Goal: Transaction & Acquisition: Book appointment/travel/reservation

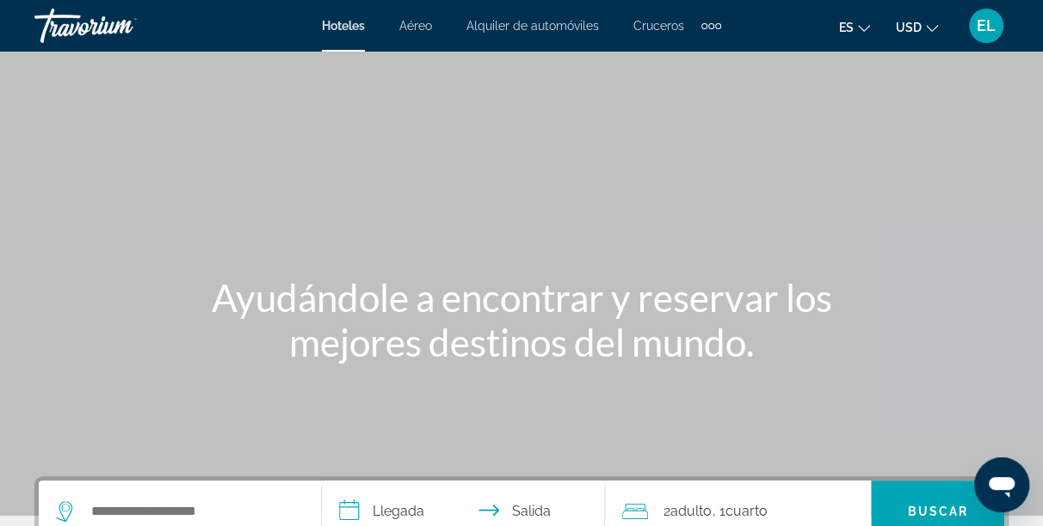
click at [656, 28] on span "Cruceros" at bounding box center [658, 26] width 51 height 14
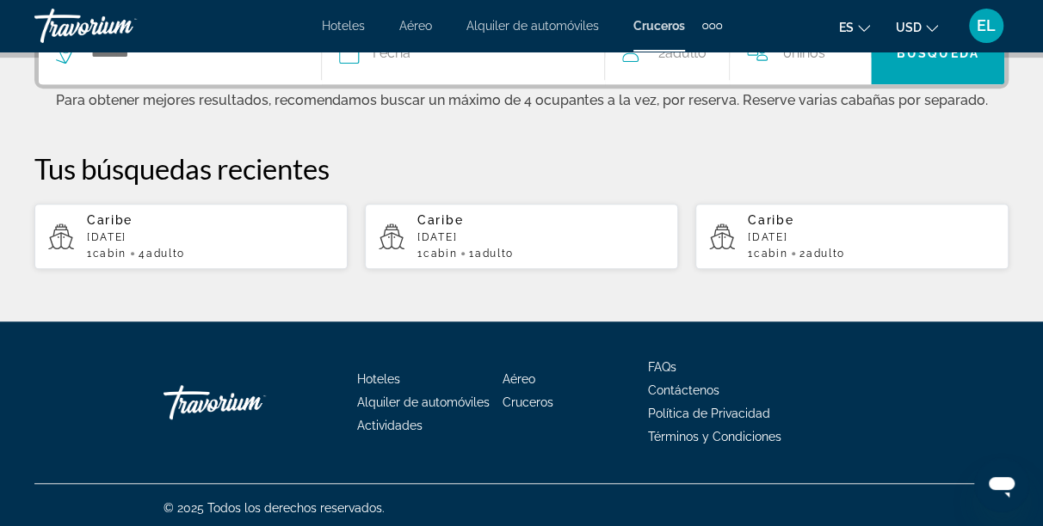
scroll to position [462, 0]
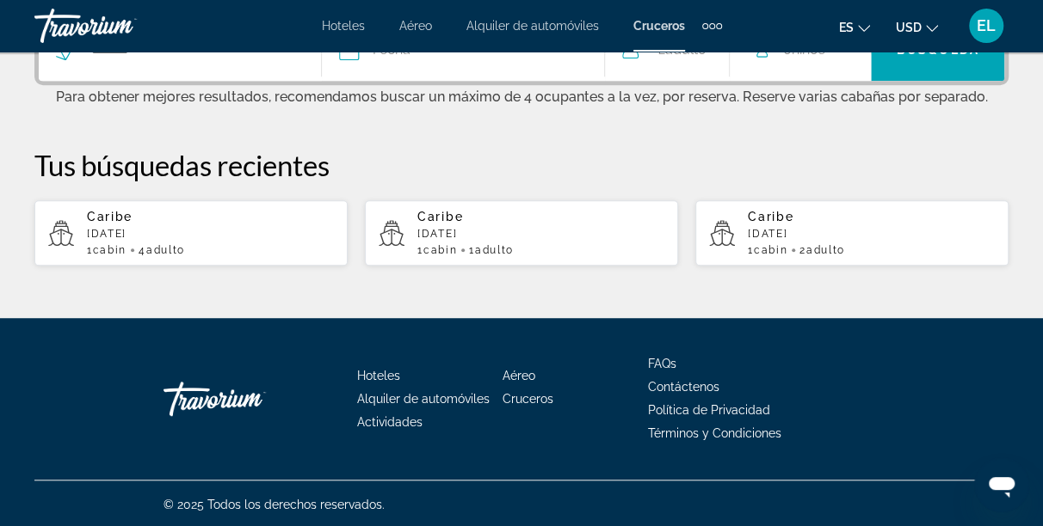
click at [146, 235] on p "[DATE]" at bounding box center [210, 234] width 247 height 12
type input "******"
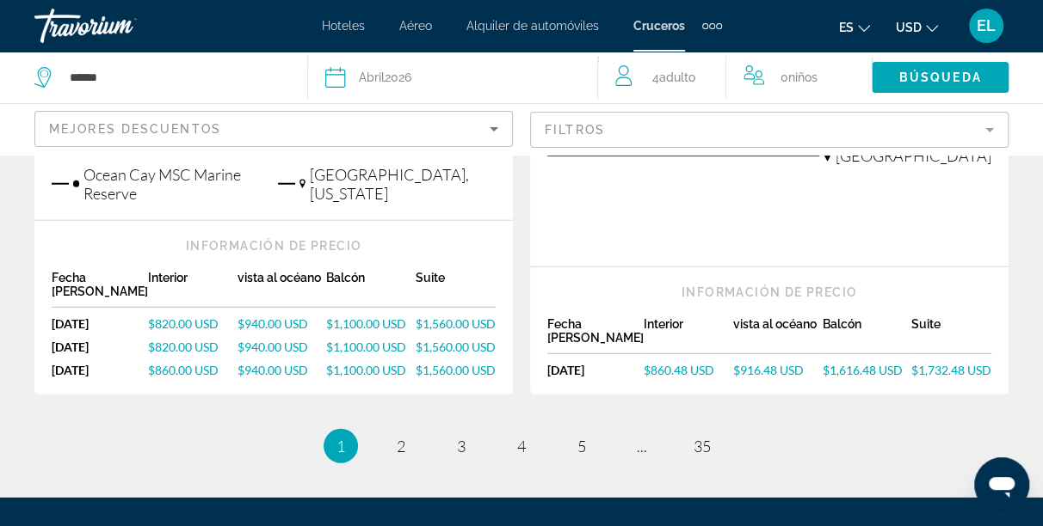
scroll to position [2236, 0]
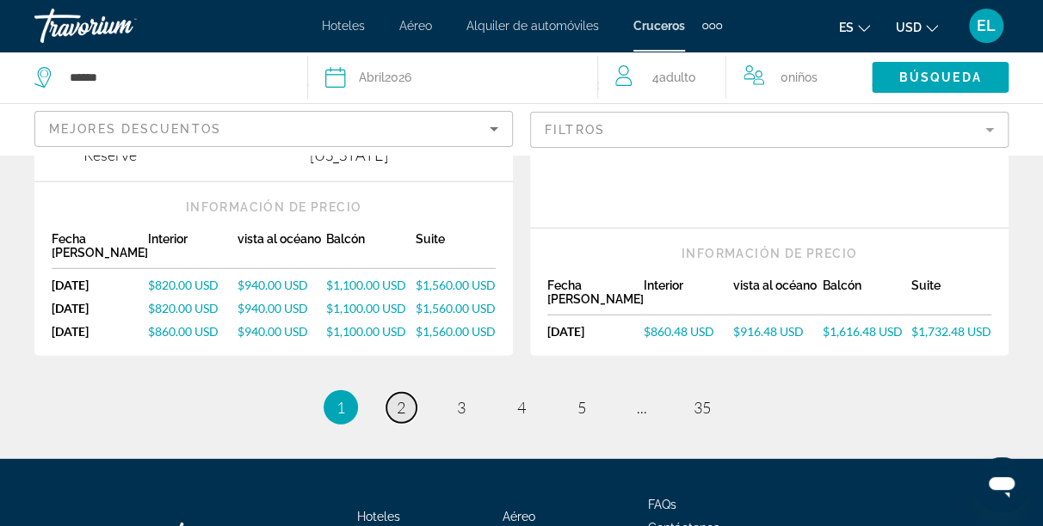
click at [402, 398] on span "2" at bounding box center [401, 407] width 9 height 19
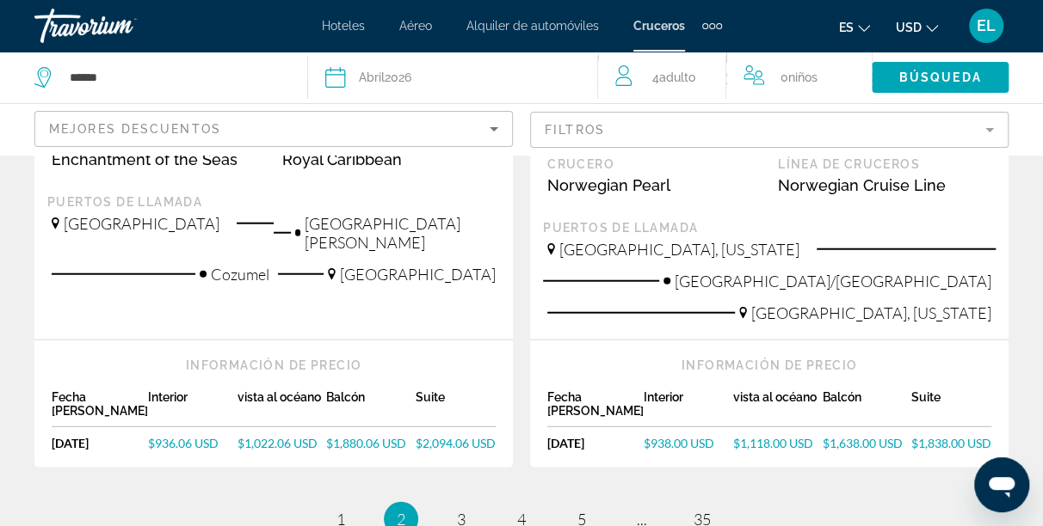
scroll to position [2280, 0]
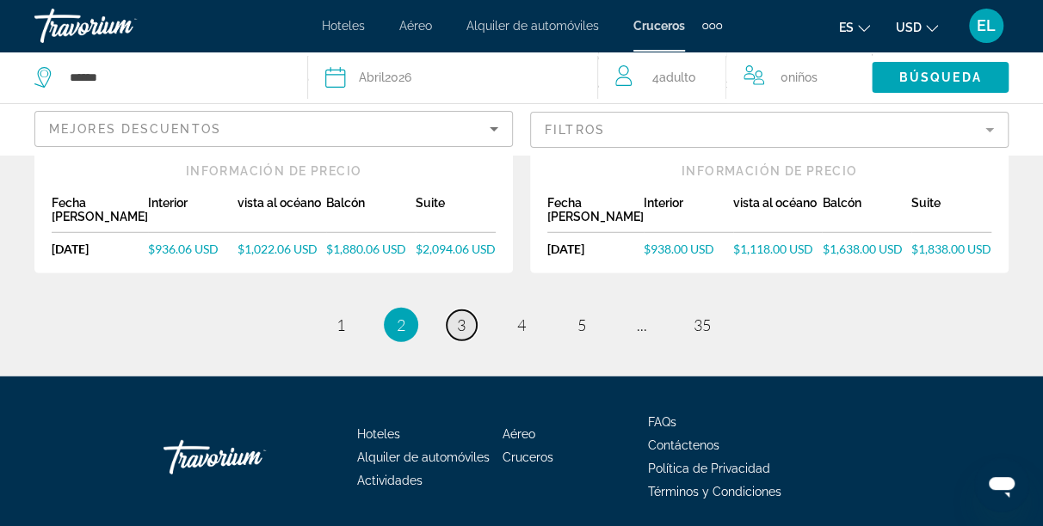
click at [459, 316] on span "3" at bounding box center [461, 325] width 9 height 19
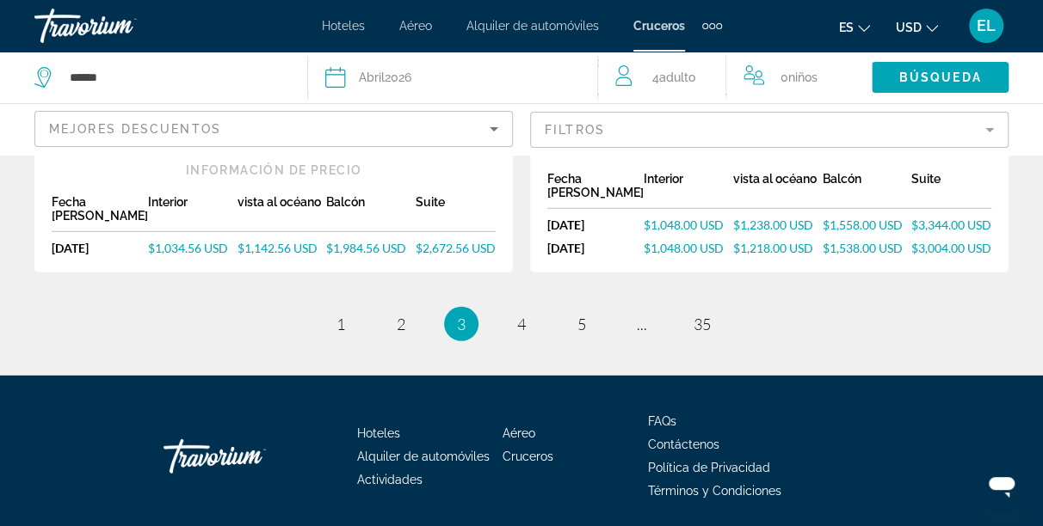
scroll to position [2300, 0]
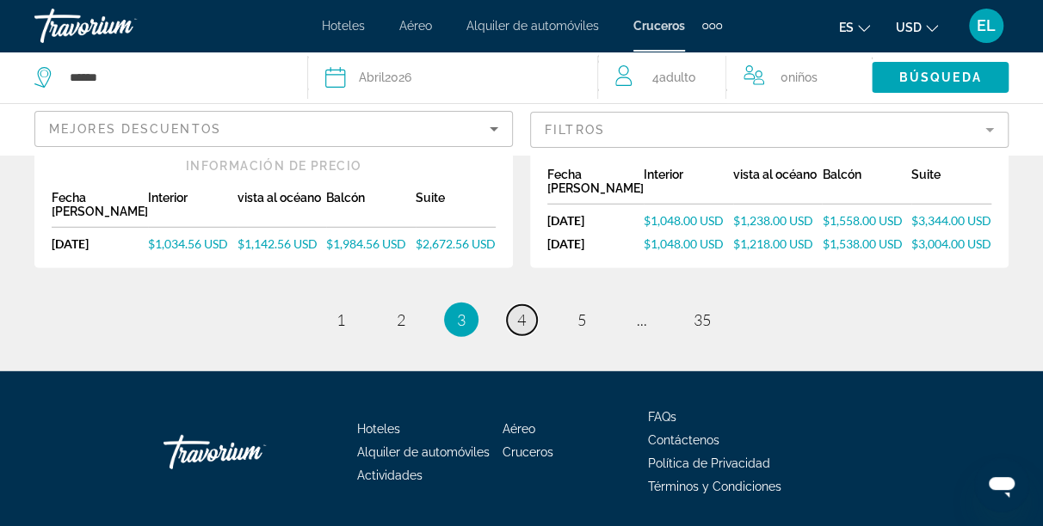
click at [527, 305] on link "page 4" at bounding box center [522, 320] width 30 height 30
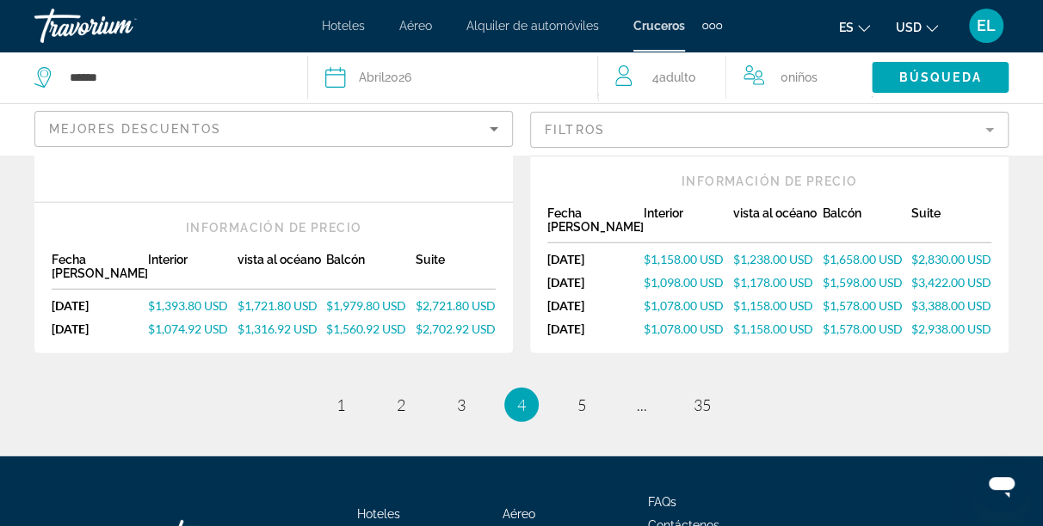
scroll to position [2339, 0]
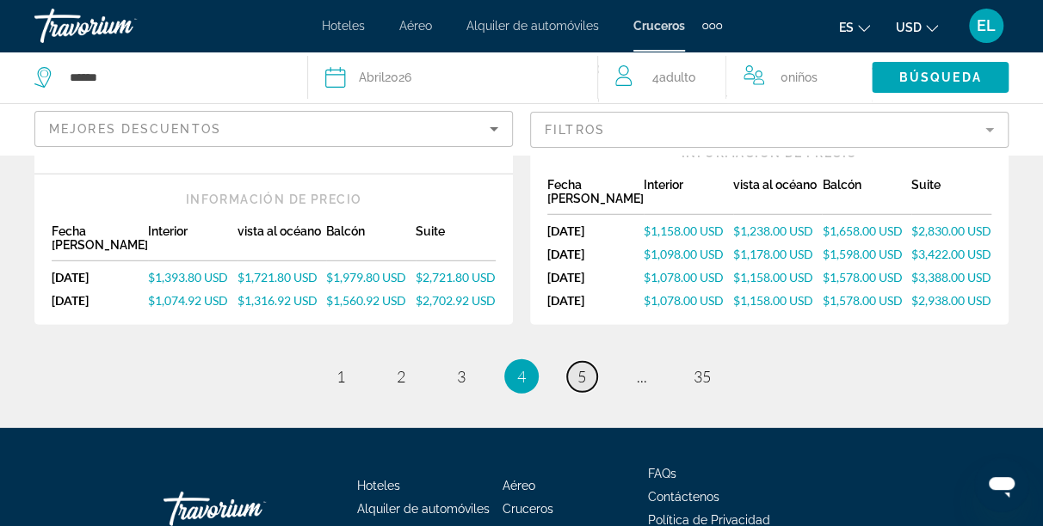
click at [582, 367] on span "5" at bounding box center [581, 376] width 9 height 19
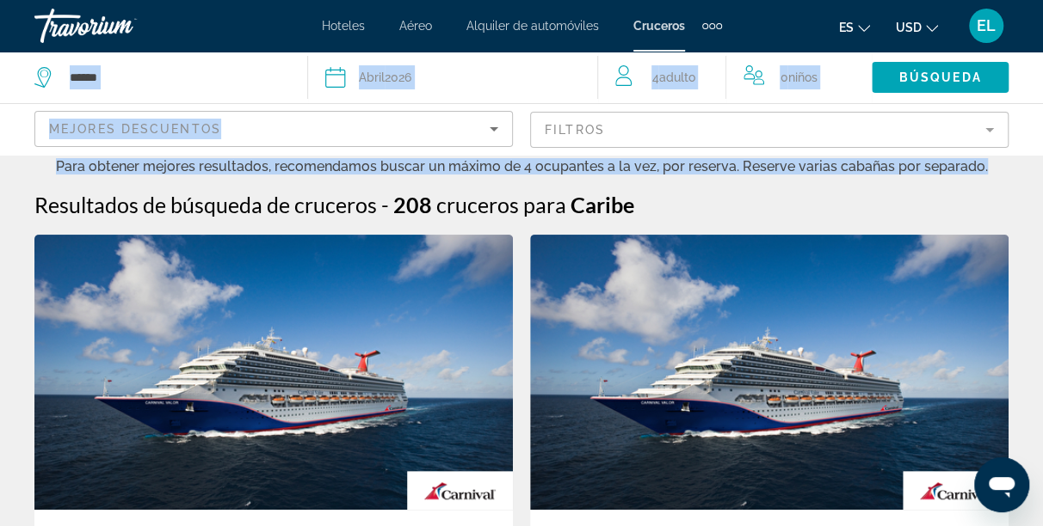
click at [1043, 19] on html "Saltar al contenido principal Hoteles Aéreo Alquiler de automóviles Cruceros Ac…" at bounding box center [521, 263] width 1043 height 526
click at [1018, 95] on div "Búsqueda" at bounding box center [956, 78] width 171 height 52
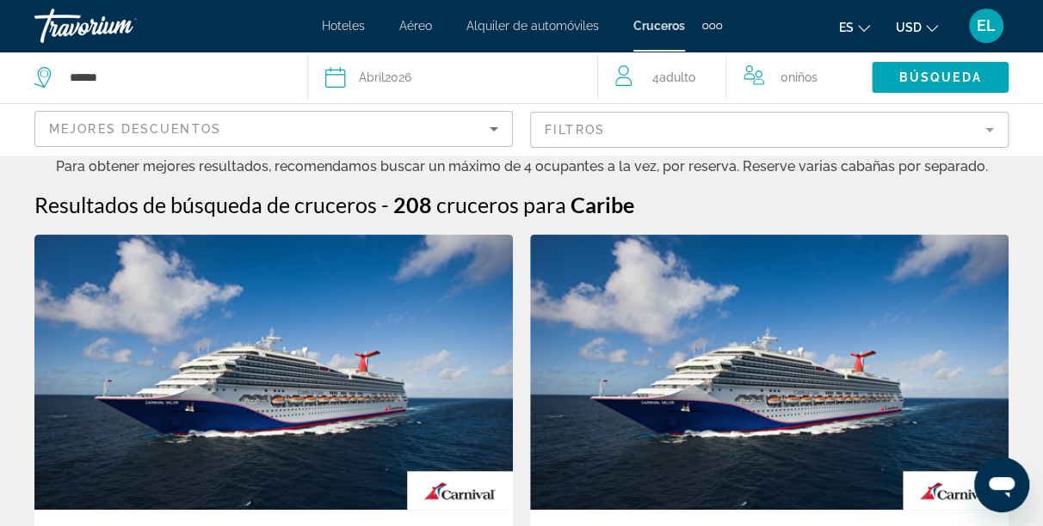
click at [988, 135] on mat-form-field "Filtros" at bounding box center [769, 130] width 478 height 36
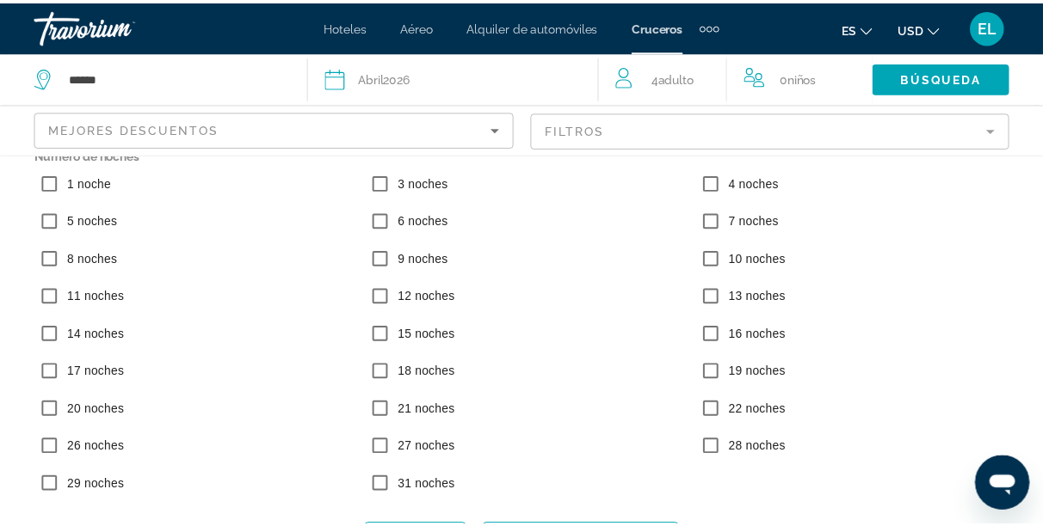
scroll to position [188, 0]
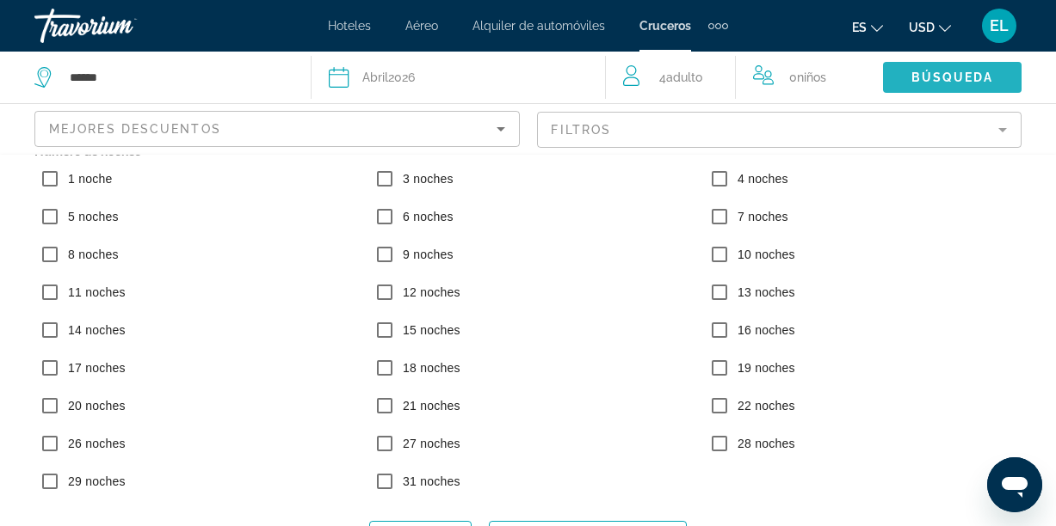
click at [951, 82] on span "Búsqueda" at bounding box center [952, 78] width 83 height 14
click at [834, 120] on mat-form-field "Filtros" at bounding box center [779, 130] width 485 height 36
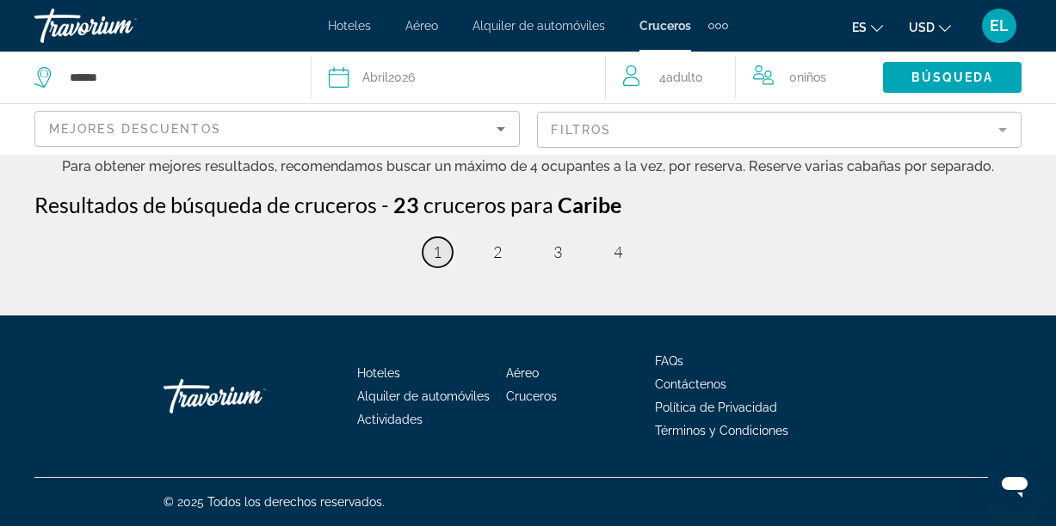
click at [441, 256] on link "page 1" at bounding box center [437, 252] width 30 height 30
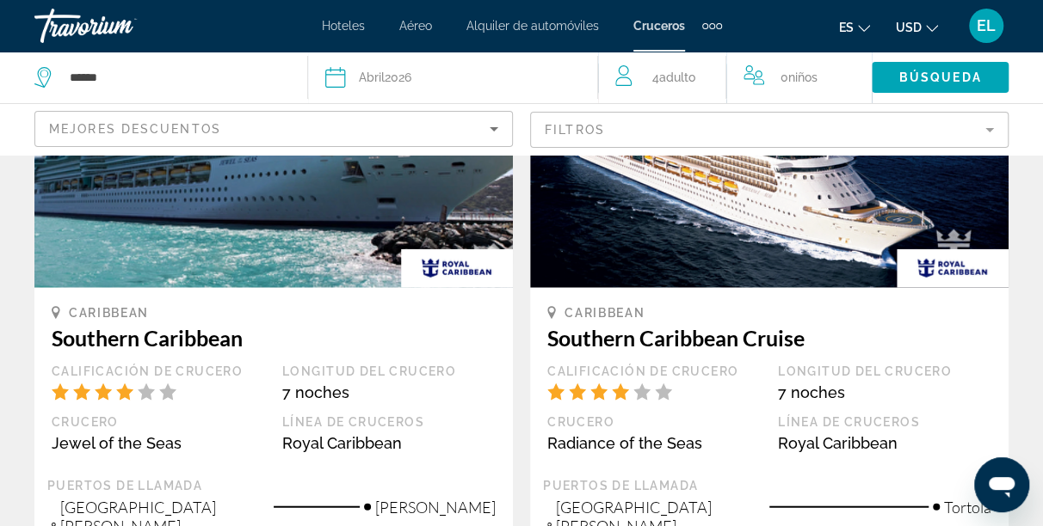
scroll to position [1864, 0]
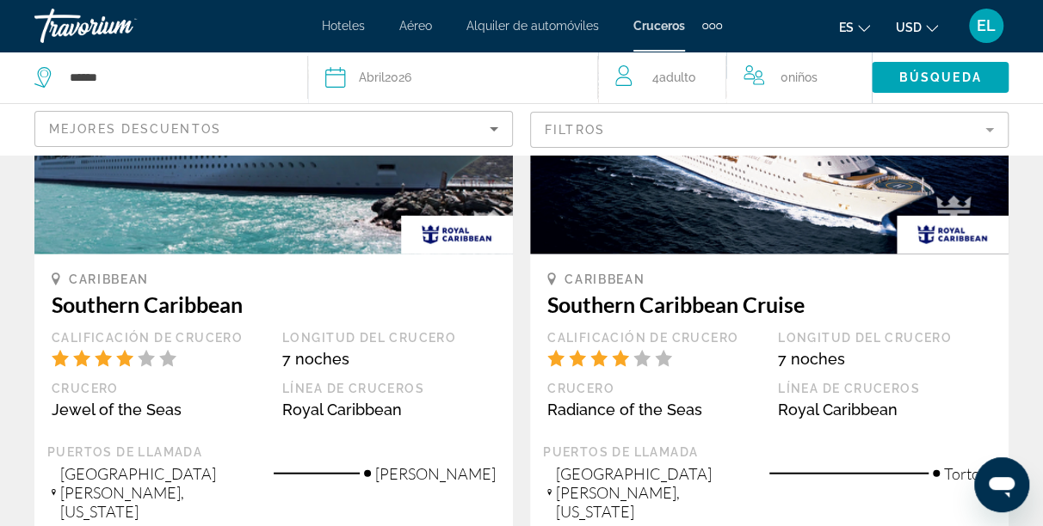
click at [235, 292] on h3 "Southern Caribbean" at bounding box center [274, 305] width 444 height 26
click at [181, 330] on div "Calificación de crucero" at bounding box center [158, 355] width 231 height 51
click at [200, 292] on h3 "Southern Caribbean" at bounding box center [274, 305] width 444 height 26
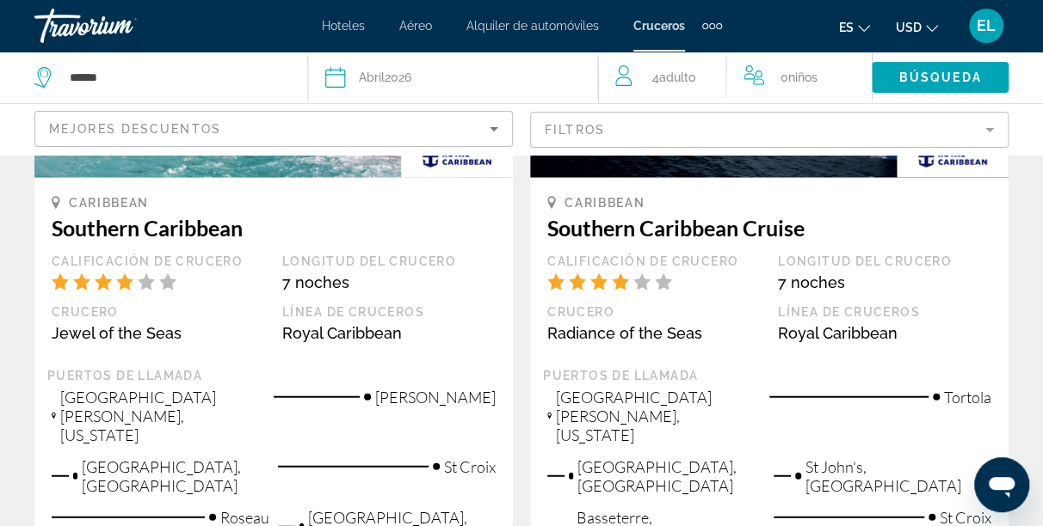
scroll to position [1967, 0]
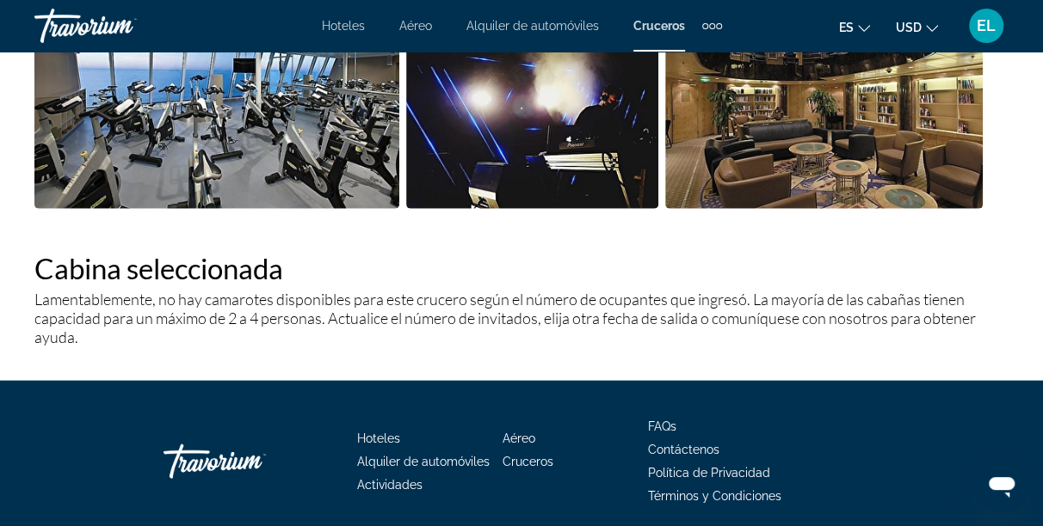
scroll to position [1832, 0]
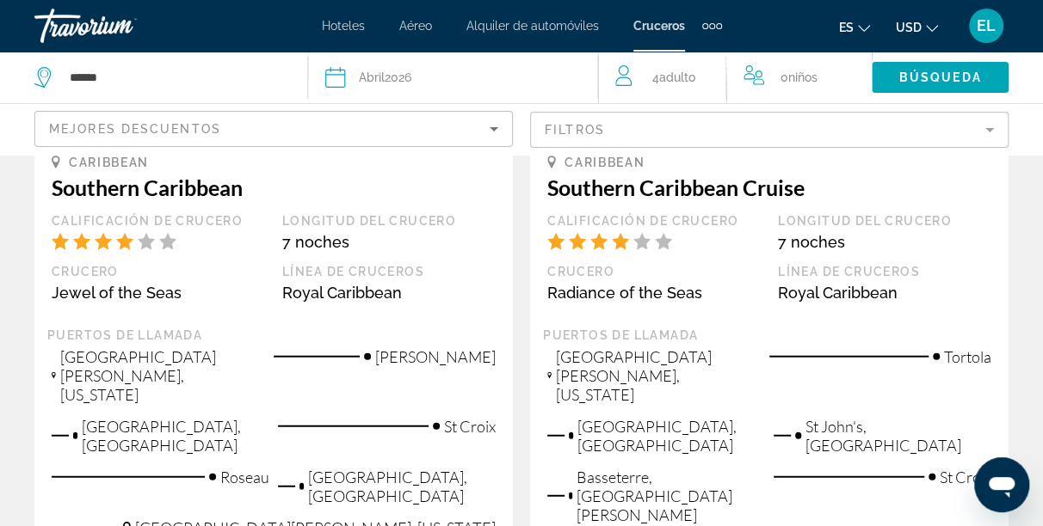
scroll to position [1985, 0]
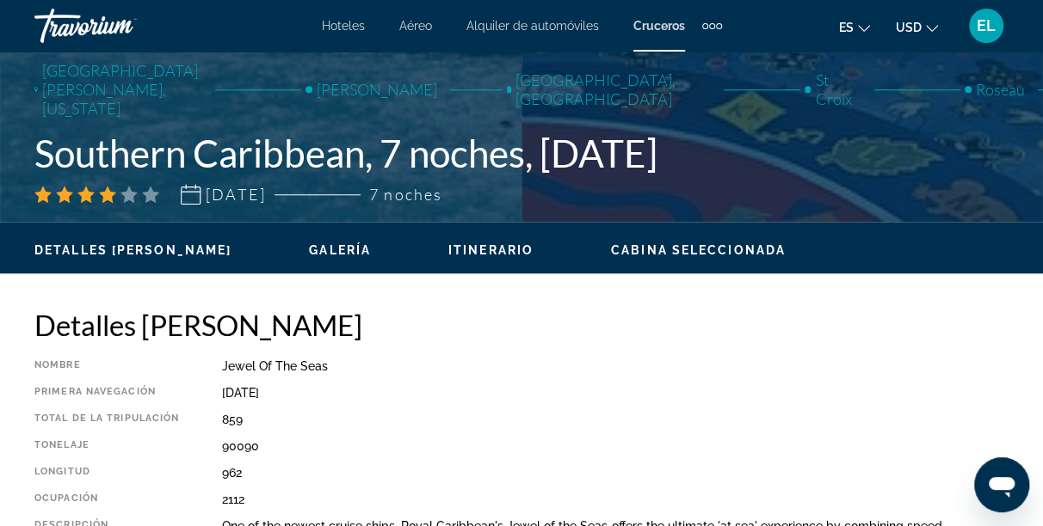
scroll to position [645, 0]
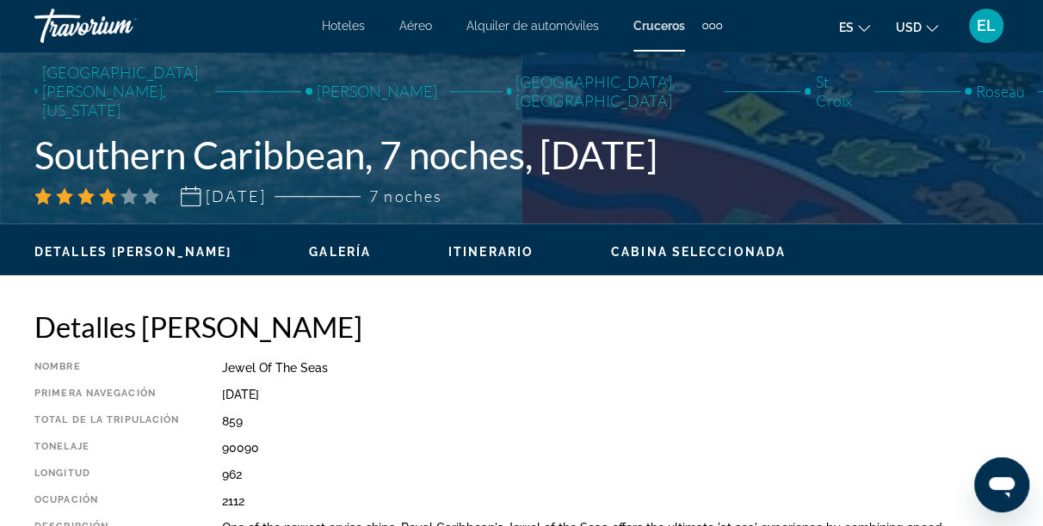
click at [697, 253] on span "Cabina seleccionada" at bounding box center [698, 252] width 175 height 14
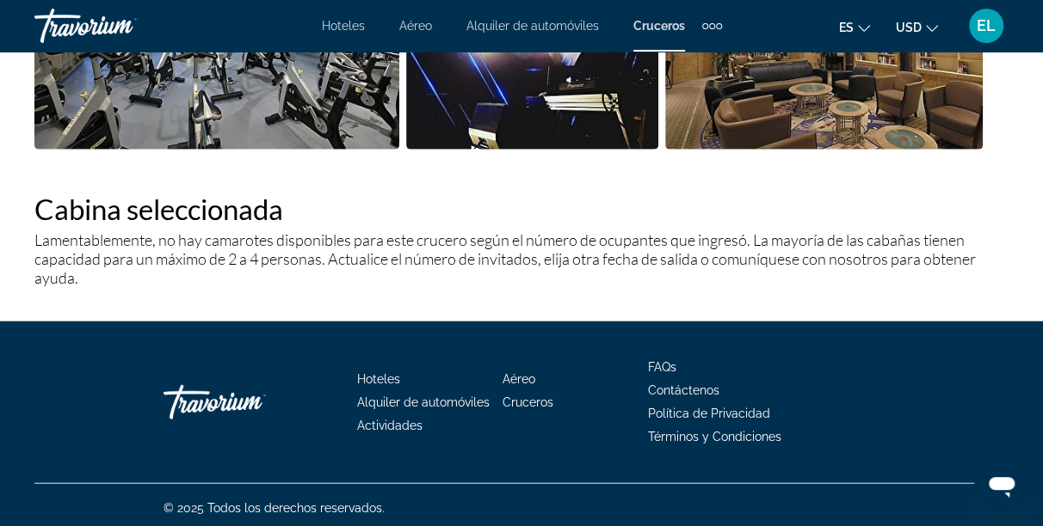
scroll to position [1899, 0]
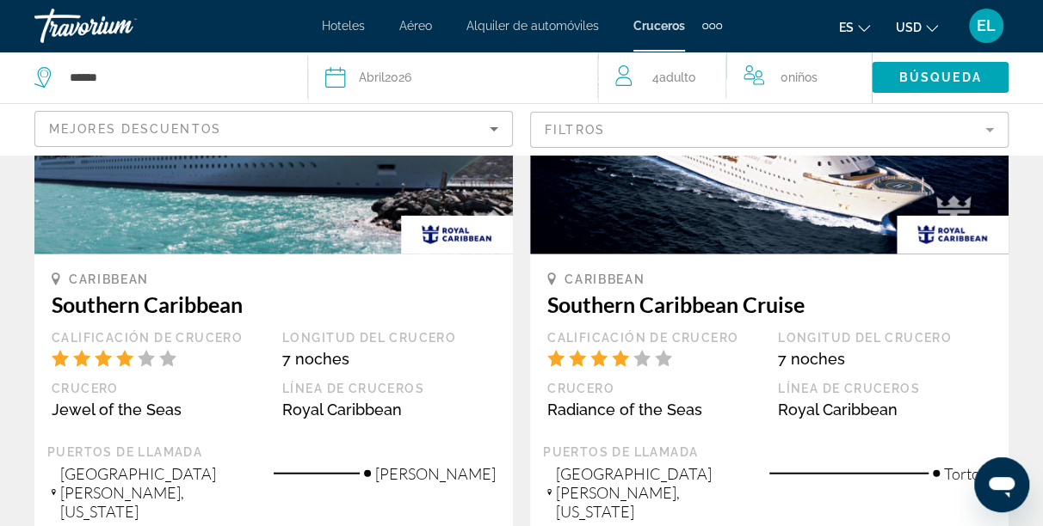
scroll to position [1899, 0]
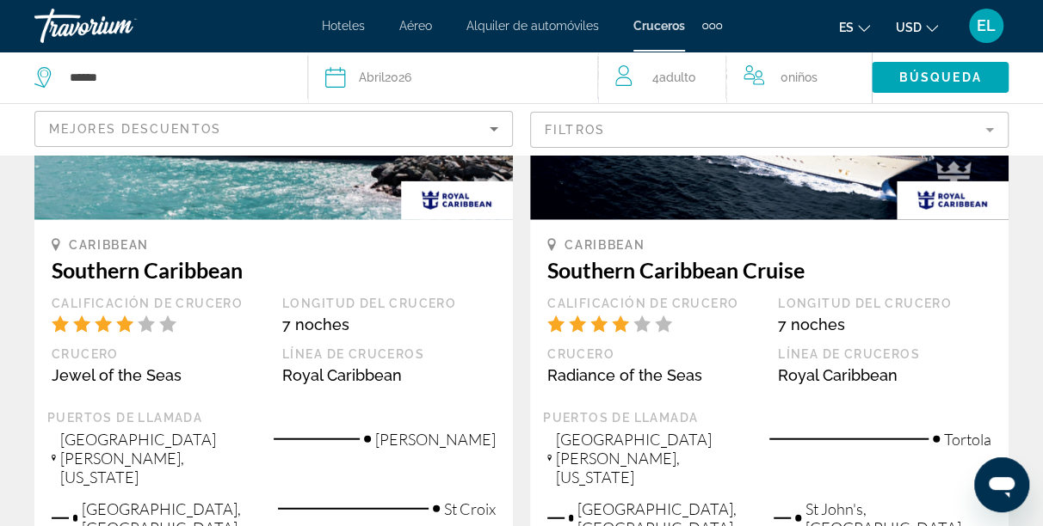
click at [820, 316] on div "7 noches" at bounding box center [884, 325] width 213 height 18
click at [706, 237] on div "Caribbean Southern Caribbean Cruise Calificación de crucero Longitud del crucer…" at bounding box center [769, 323] width 444 height 173
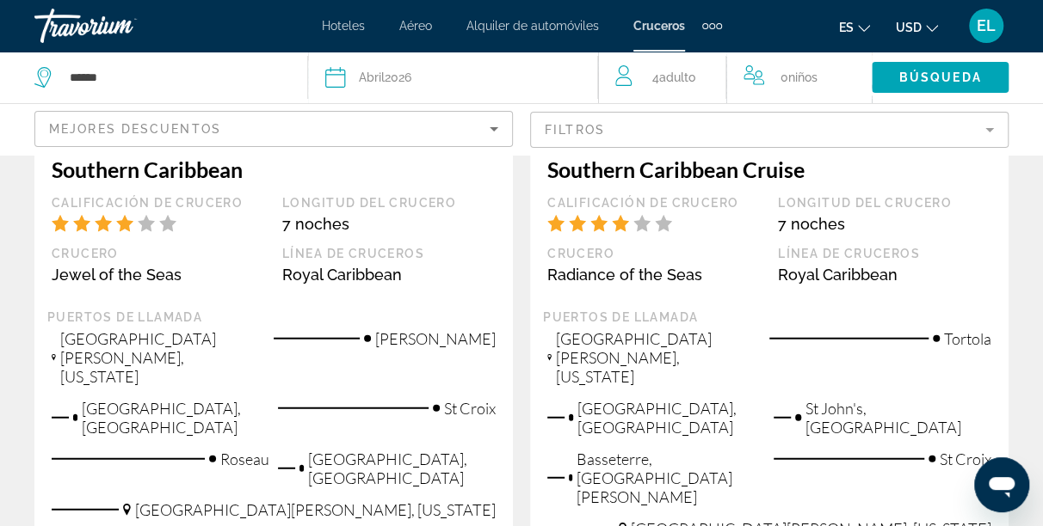
scroll to position [2000, 0]
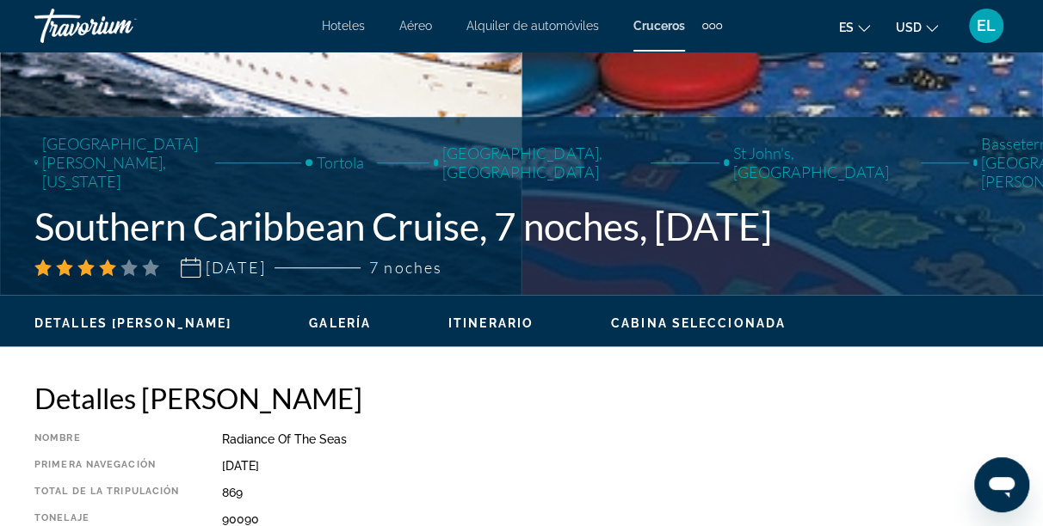
scroll to position [576, 0]
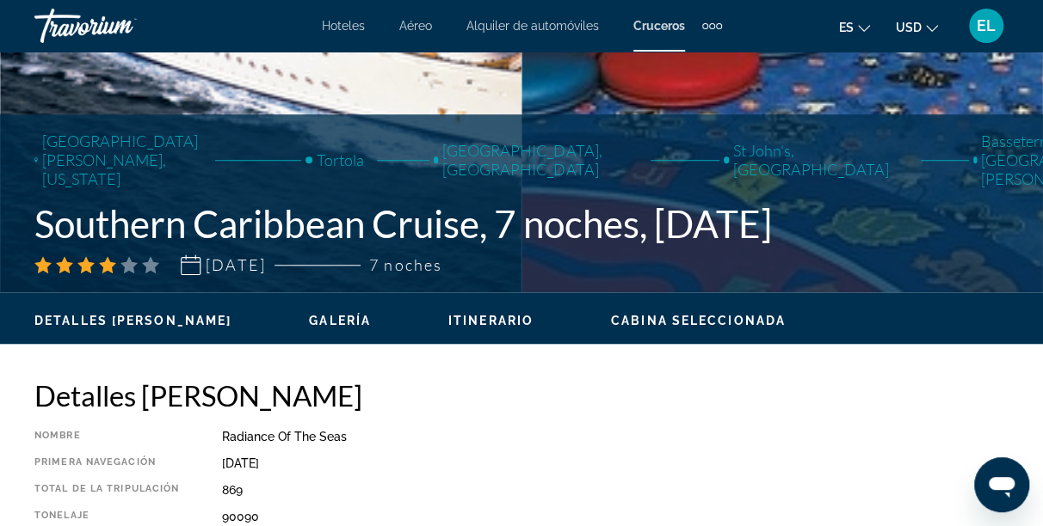
click at [734, 322] on span "Cabina seleccionada" at bounding box center [698, 321] width 175 height 14
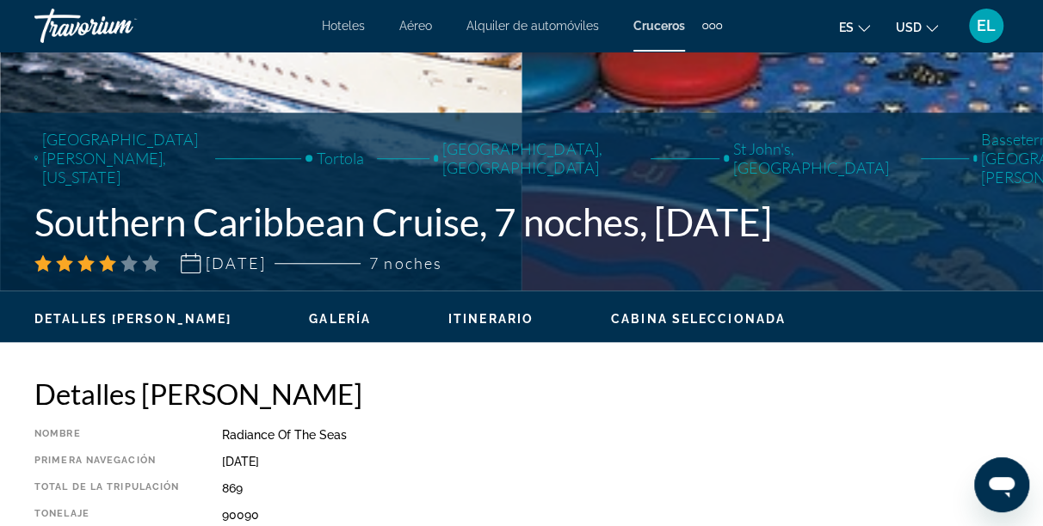
scroll to position [669, 0]
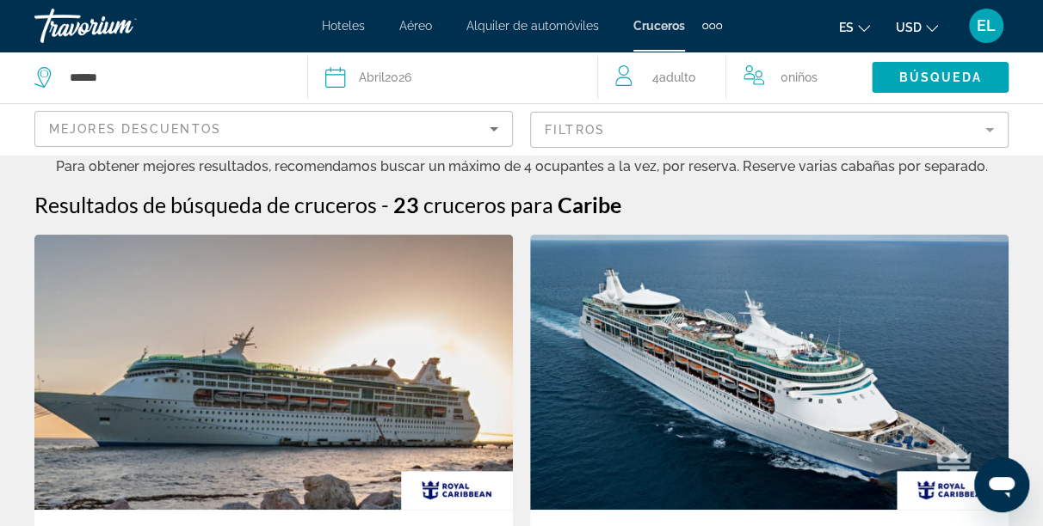
click at [365, 75] on span "Abril" at bounding box center [372, 78] width 26 height 14
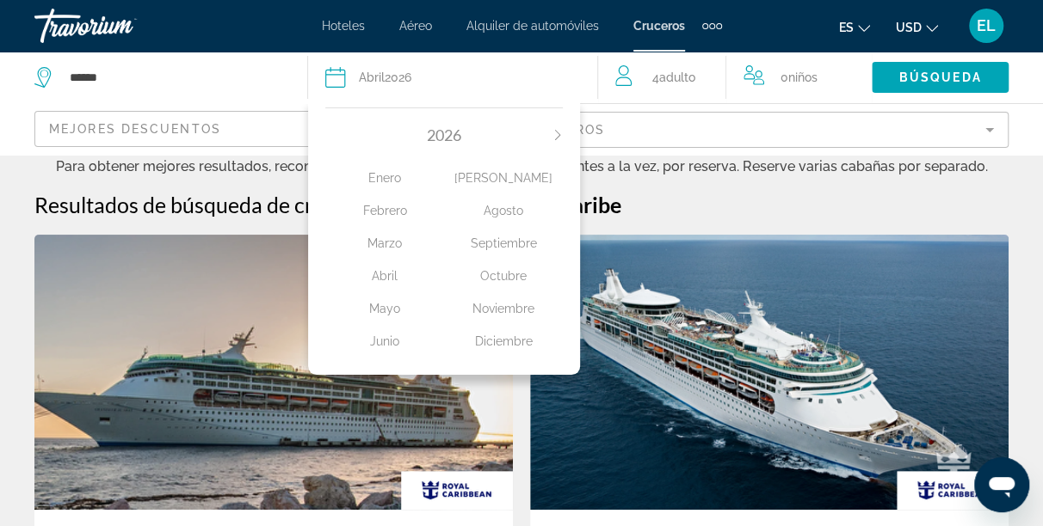
click at [515, 305] on div "Noviembre" at bounding box center [503, 308] width 119 height 31
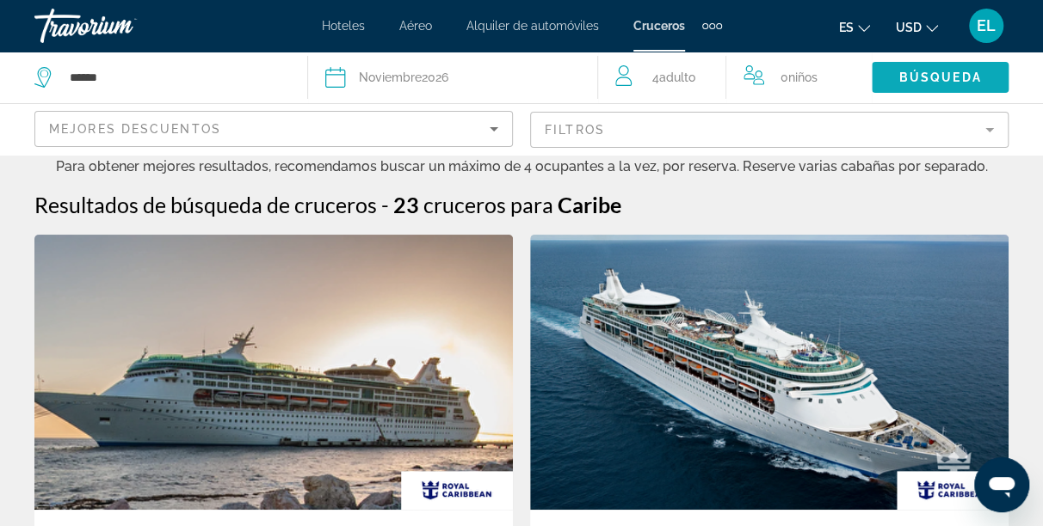
click at [961, 74] on span "Búsqueda" at bounding box center [940, 78] width 83 height 14
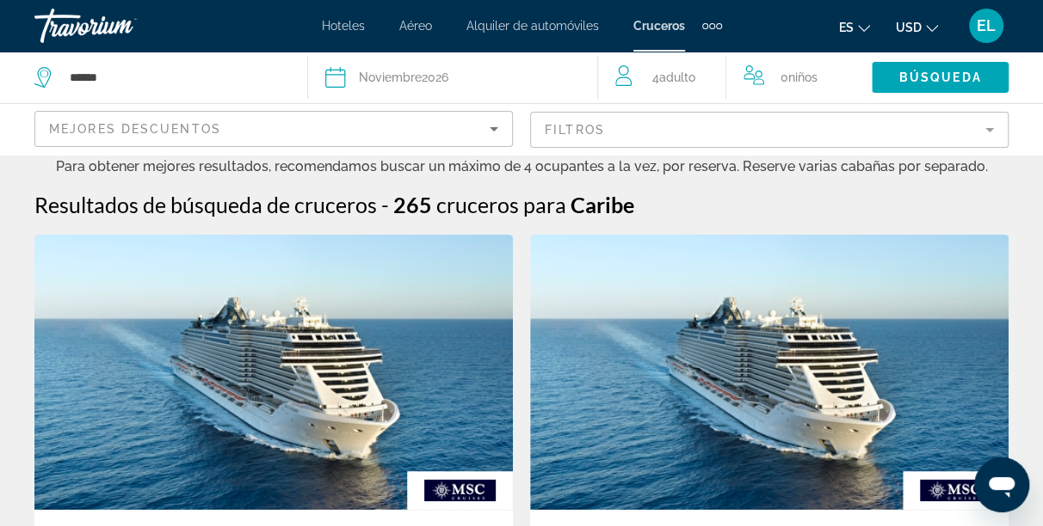
click at [985, 133] on mat-form-field "Filtros" at bounding box center [769, 130] width 478 height 36
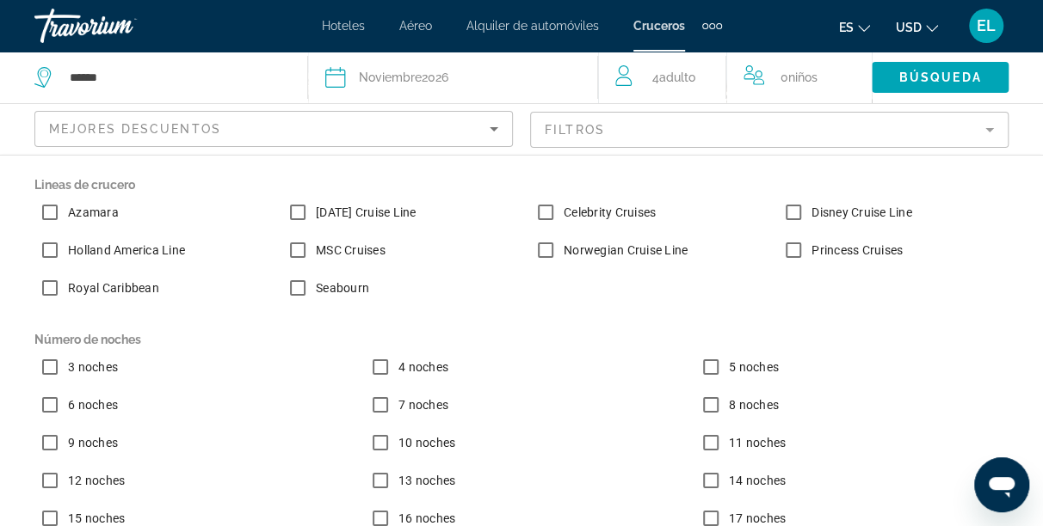
scroll to position [275, 0]
click at [894, 127] on mat-form-field "Filtros" at bounding box center [769, 130] width 478 height 36
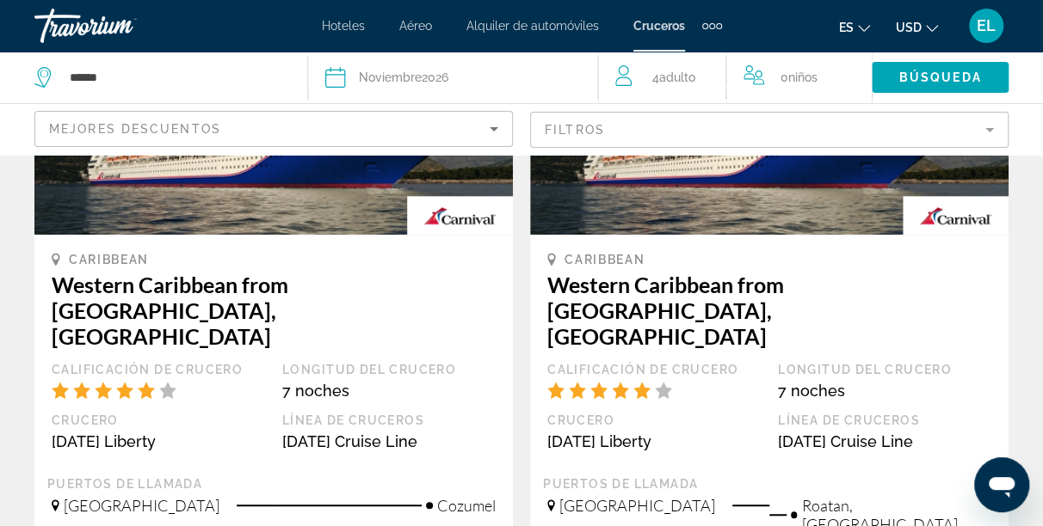
click at [981, 123] on mat-form-field "Filtros" at bounding box center [769, 130] width 478 height 36
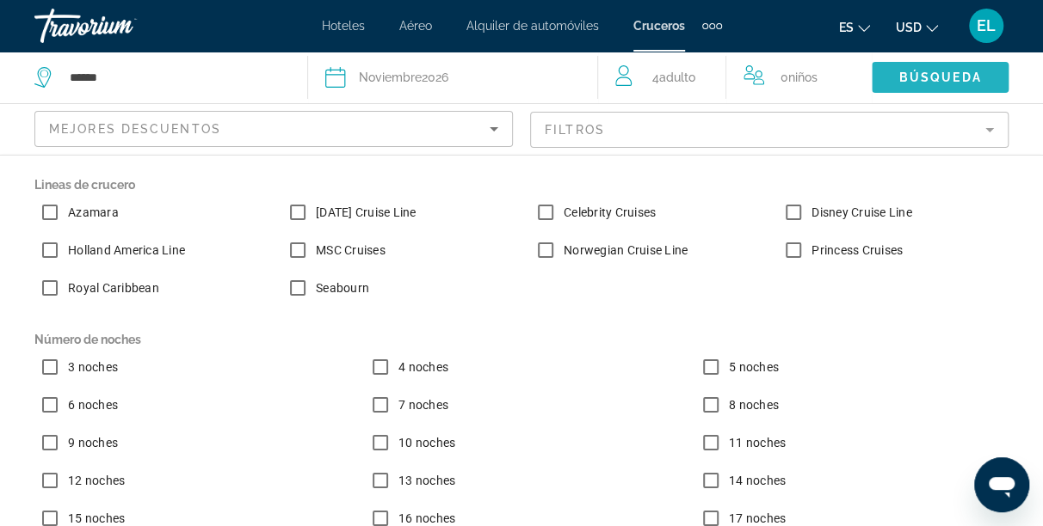
click at [915, 79] on span "Búsqueda" at bounding box center [940, 78] width 83 height 14
click at [858, 133] on mat-form-field "Filtros" at bounding box center [769, 130] width 478 height 36
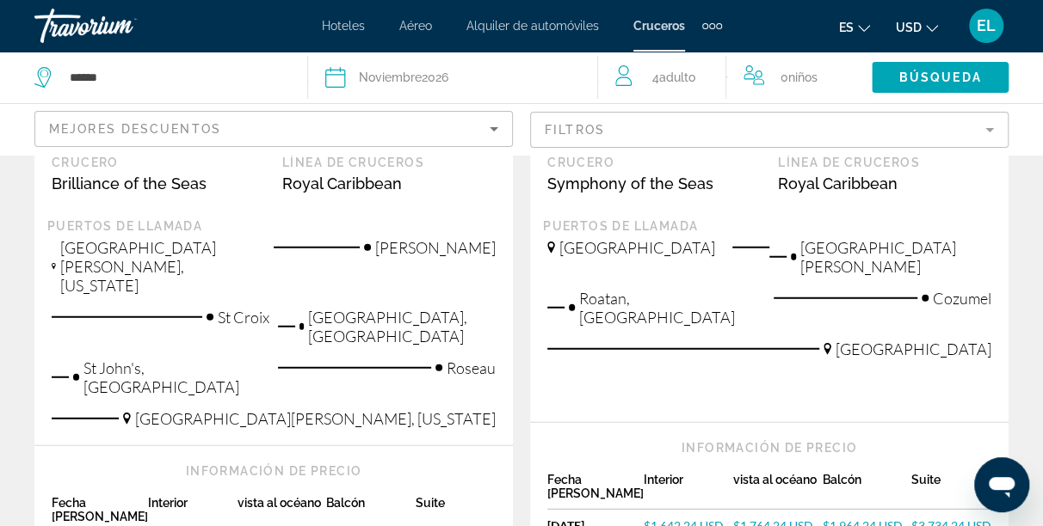
scroll to position [2102, 0]
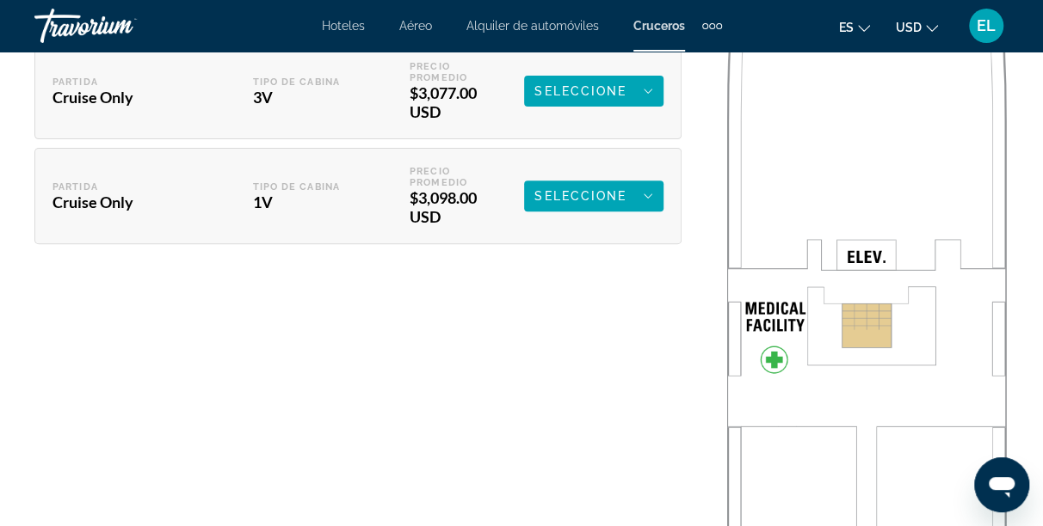
scroll to position [3480, 0]
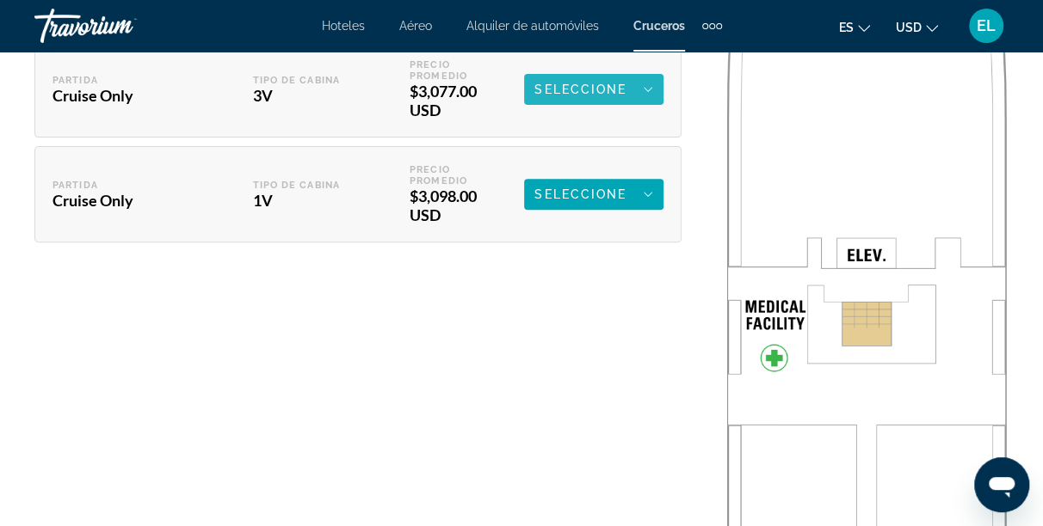
click at [645, 79] on icon "Main content" at bounding box center [647, 89] width 9 height 21
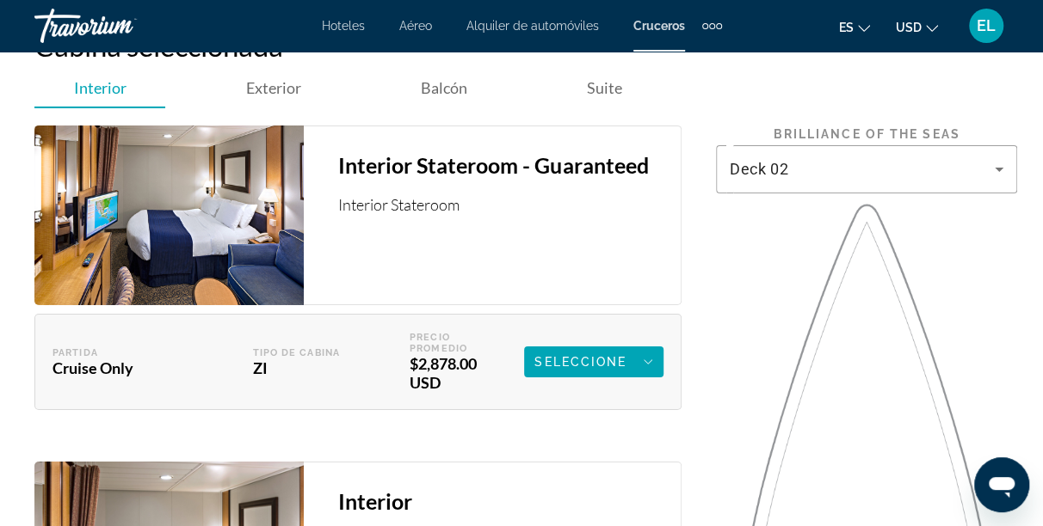
scroll to position [2802, 0]
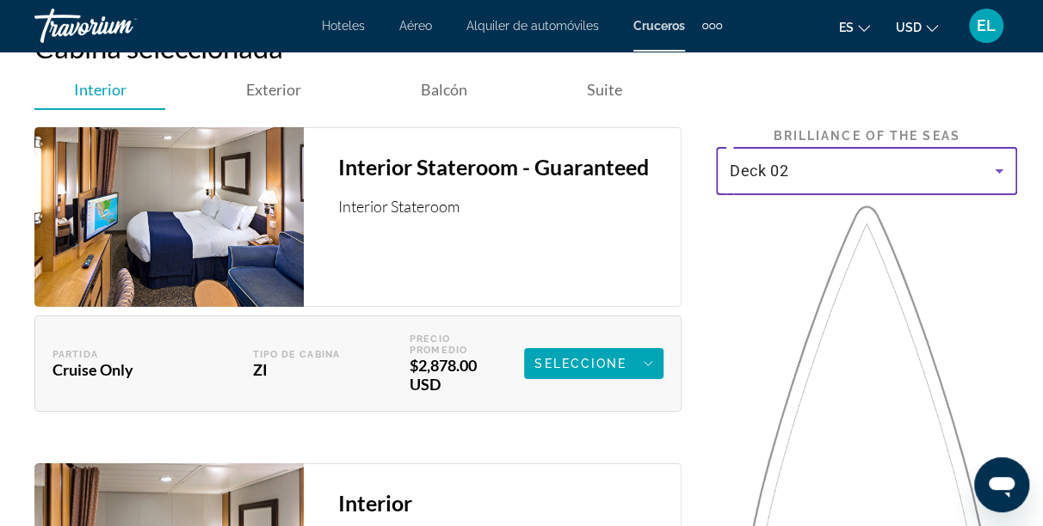
click at [999, 161] on icon "Main content" at bounding box center [998, 171] width 21 height 21
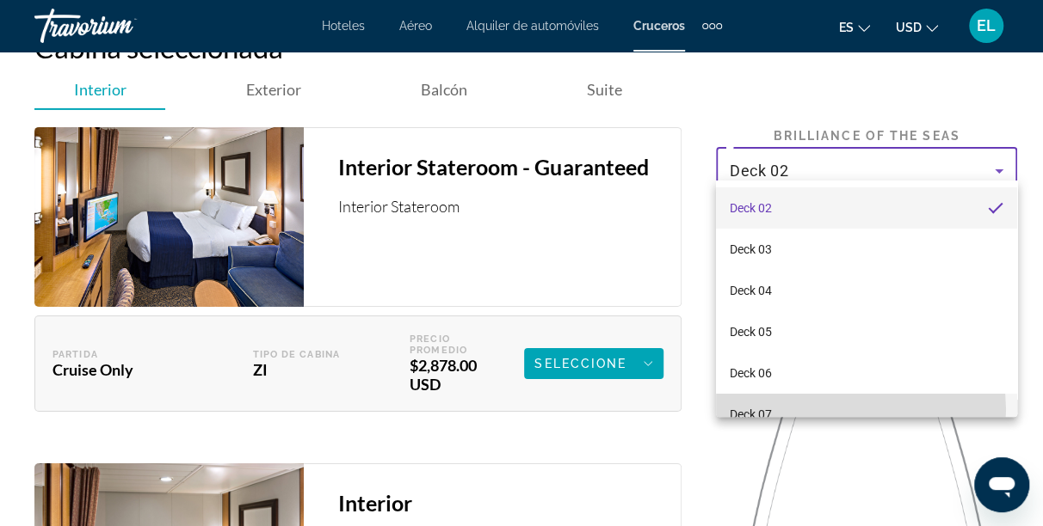
click at [858, 409] on mat-option "Deck 07" at bounding box center [866, 414] width 301 height 41
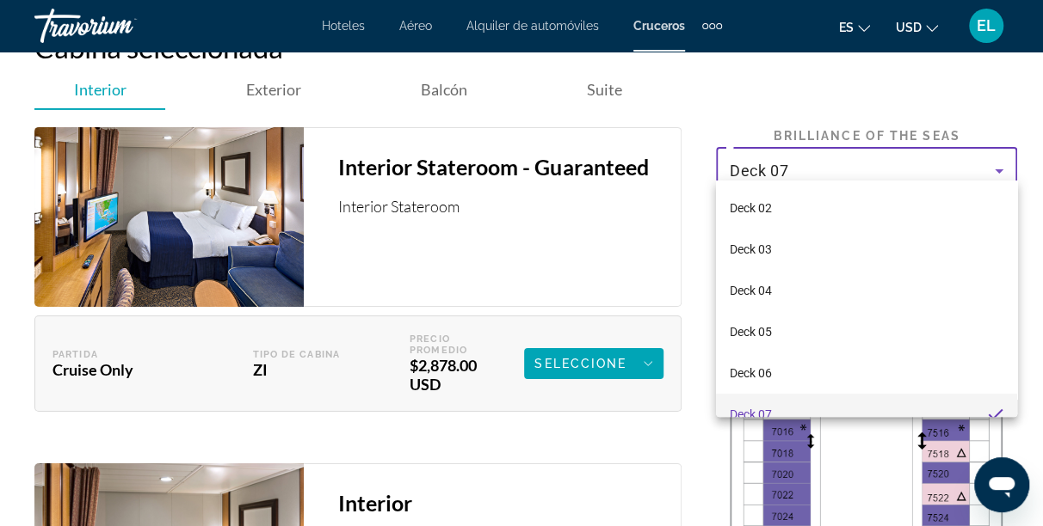
scroll to position [0, 0]
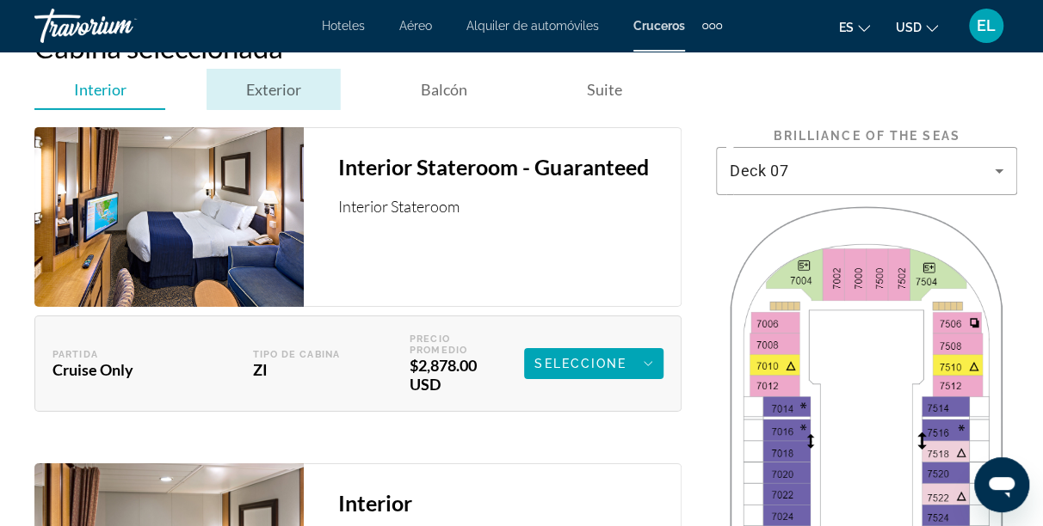
click at [275, 80] on span "Exterior" at bounding box center [273, 89] width 55 height 19
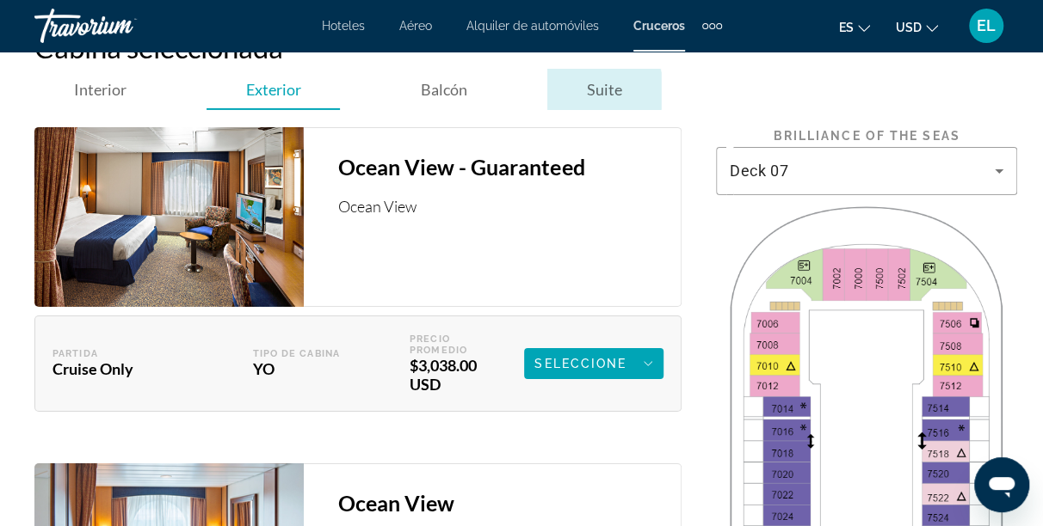
click at [600, 80] on span "Suite" at bounding box center [604, 89] width 35 height 19
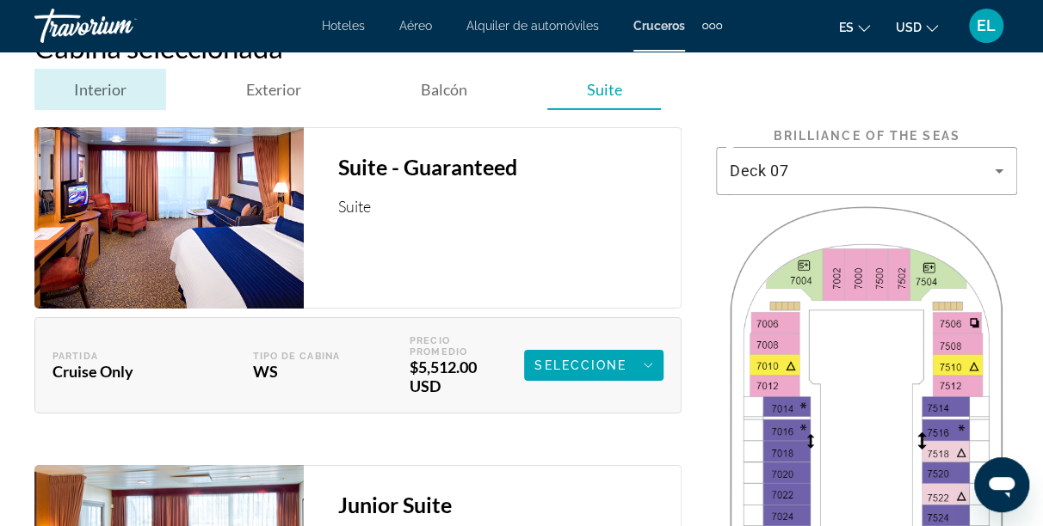
click at [112, 80] on span "Interior" at bounding box center [100, 89] width 52 height 19
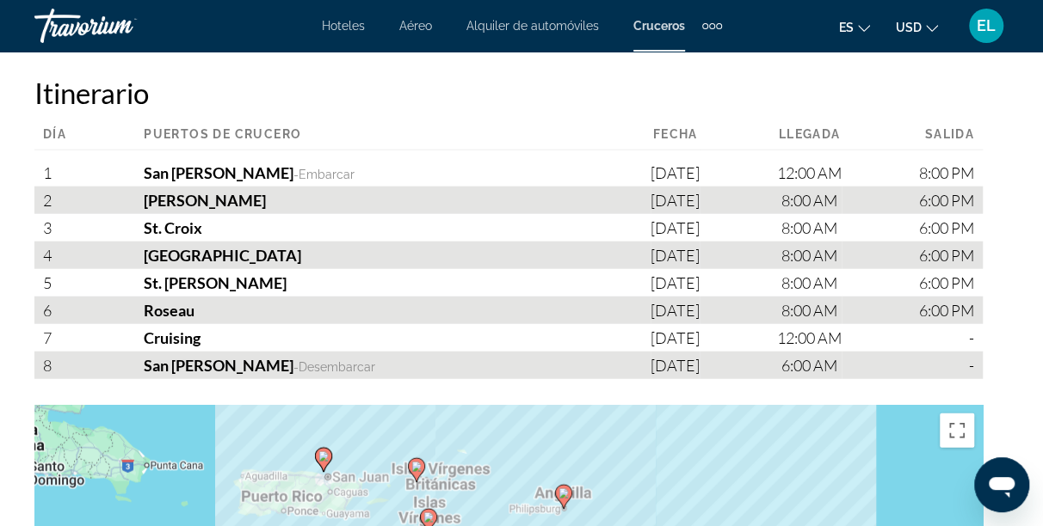
scroll to position [1963, 0]
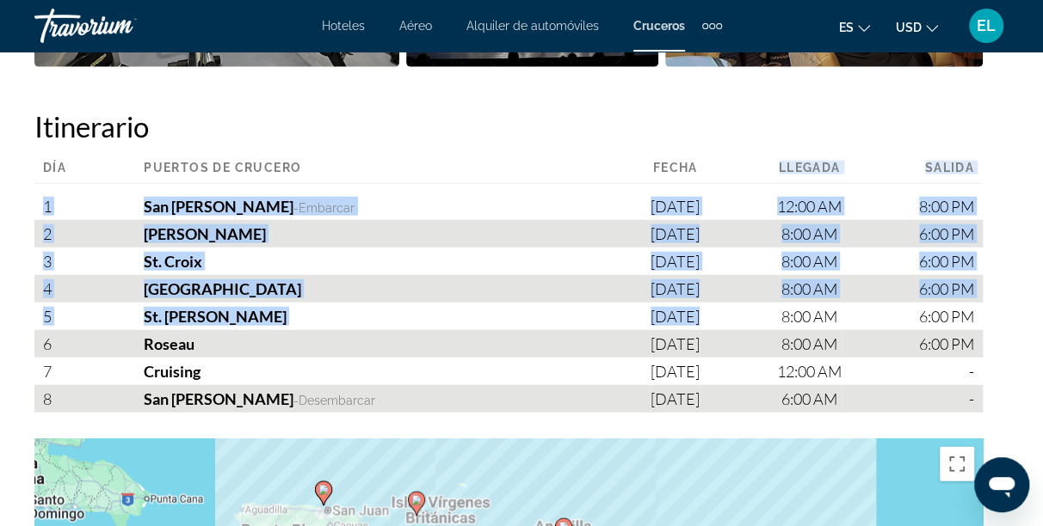
drag, startPoint x: 688, startPoint y: 146, endPoint x: 718, endPoint y: 323, distance: 179.8
click at [718, 323] on div "Día Puertos de crucero Fecha Llegada Salida 1 [GEOGRAPHIC_DATA][PERSON_NAME] - …" at bounding box center [508, 287] width 948 height 252
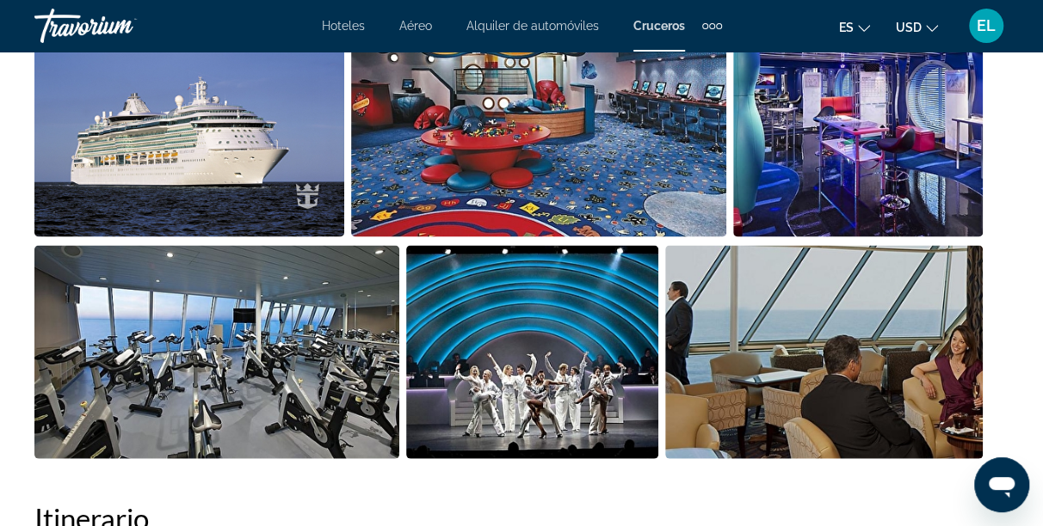
scroll to position [1583, 0]
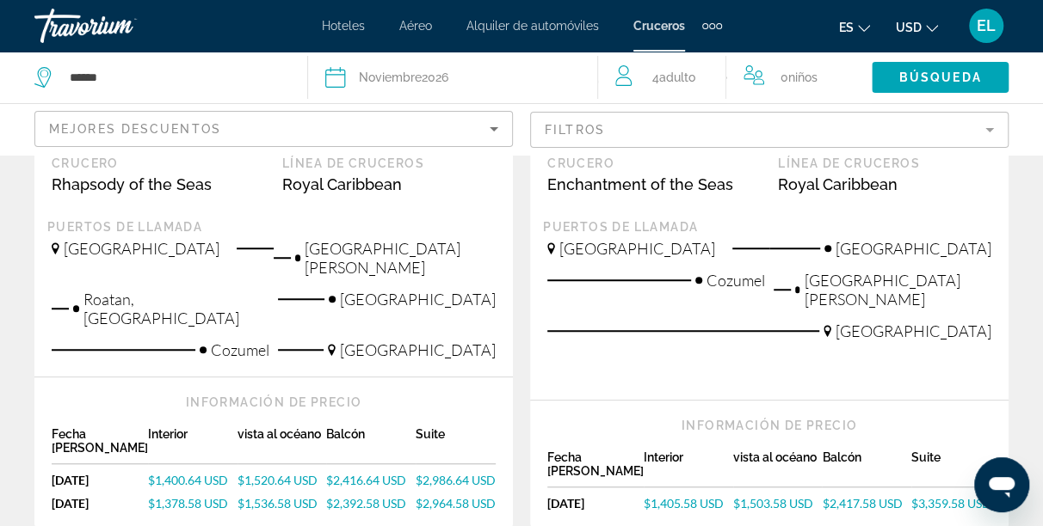
scroll to position [515, 0]
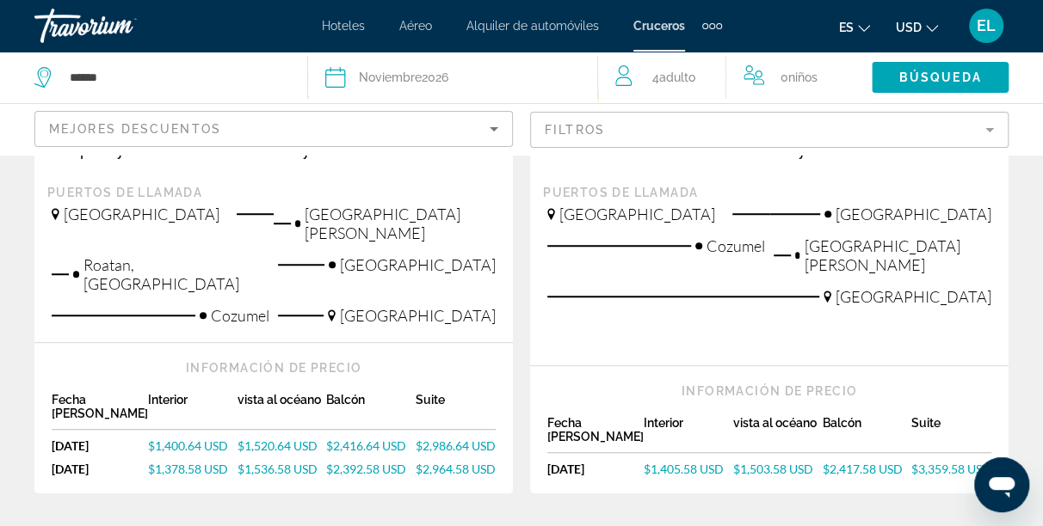
click at [179, 439] on span "$1,400.64 USD" at bounding box center [188, 446] width 80 height 15
